Goal: Use online tool/utility: Utilize a website feature to perform a specific function

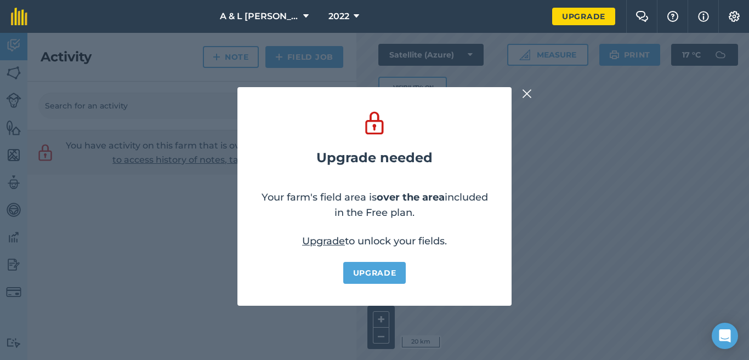
click at [523, 97] on img at bounding box center [527, 93] width 10 height 13
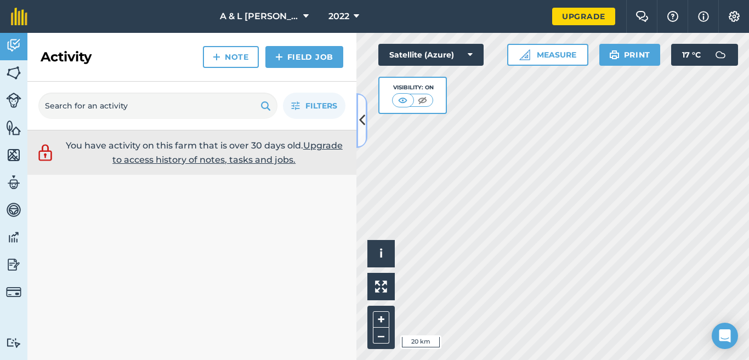
click at [362, 123] on icon at bounding box center [362, 120] width 6 height 19
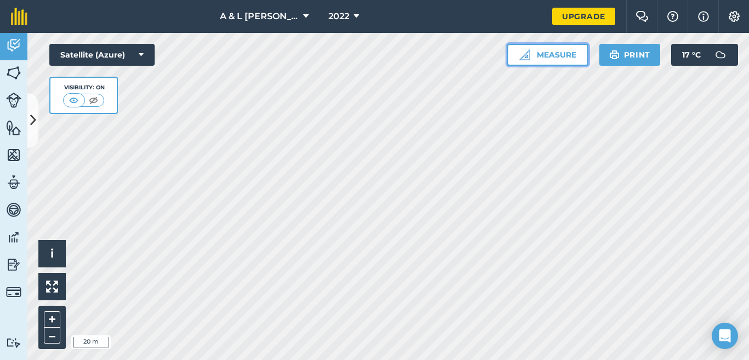
click at [562, 50] on button "Measure" at bounding box center [547, 55] width 81 height 22
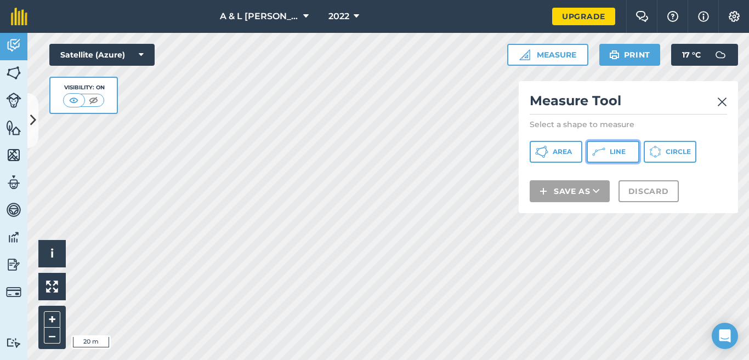
click at [609, 152] on button "Line" at bounding box center [613, 152] width 53 height 22
click at [717, 101] on img at bounding box center [722, 101] width 10 height 13
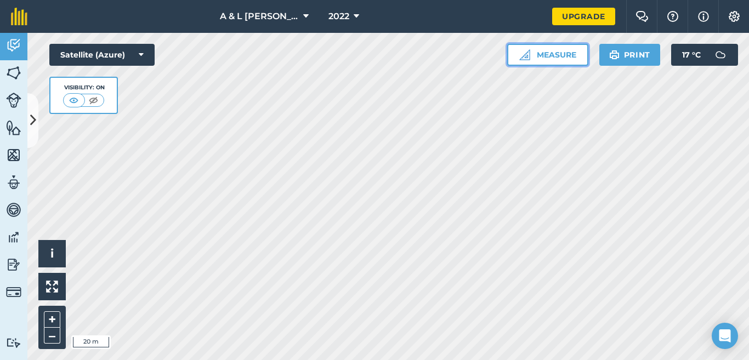
click at [546, 55] on button "Measure" at bounding box center [547, 55] width 81 height 22
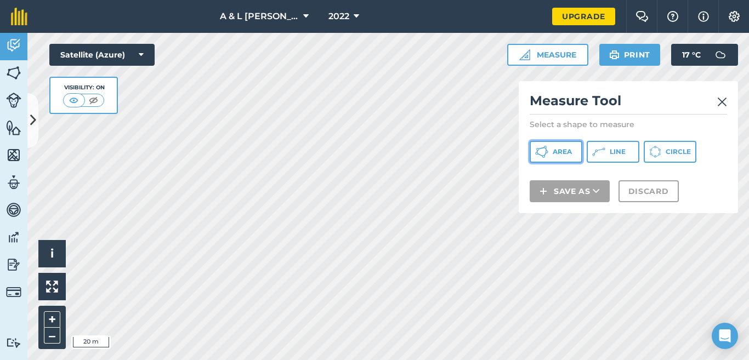
click at [573, 150] on button "Area" at bounding box center [556, 152] width 53 height 22
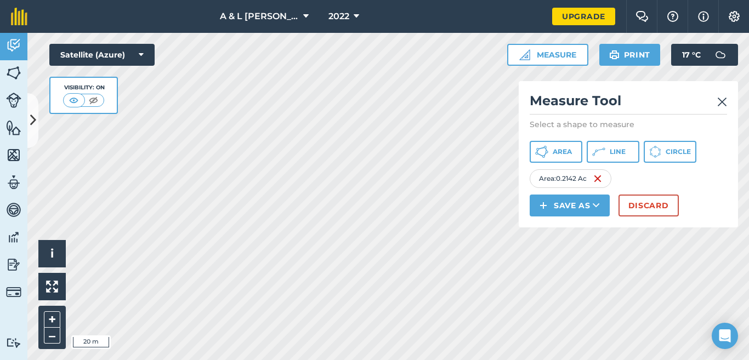
click at [720, 103] on img at bounding box center [722, 101] width 10 height 13
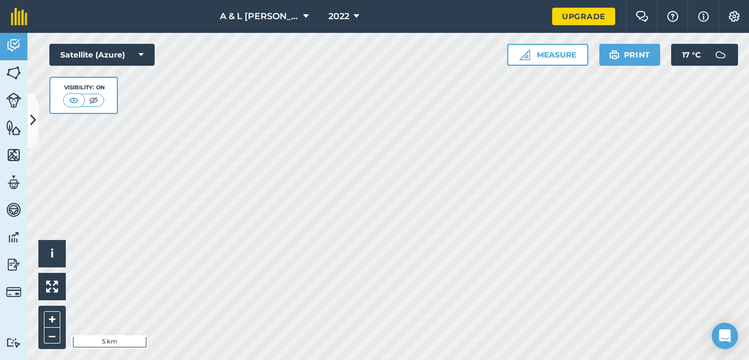
click at [252, 360] on html "A & L [PERSON_NAME] & sons 2022 Upgrade Farm Chat Help Info Settings Map printi…" at bounding box center [374, 180] width 749 height 360
